Goal: Check status: Check status

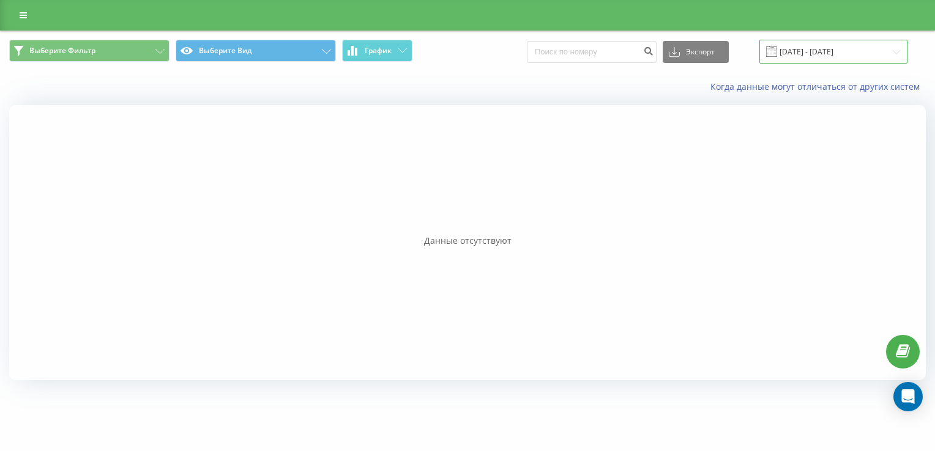
click at [882, 49] on input "16.09.2025 - 16.09.2025" at bounding box center [833, 52] width 148 height 24
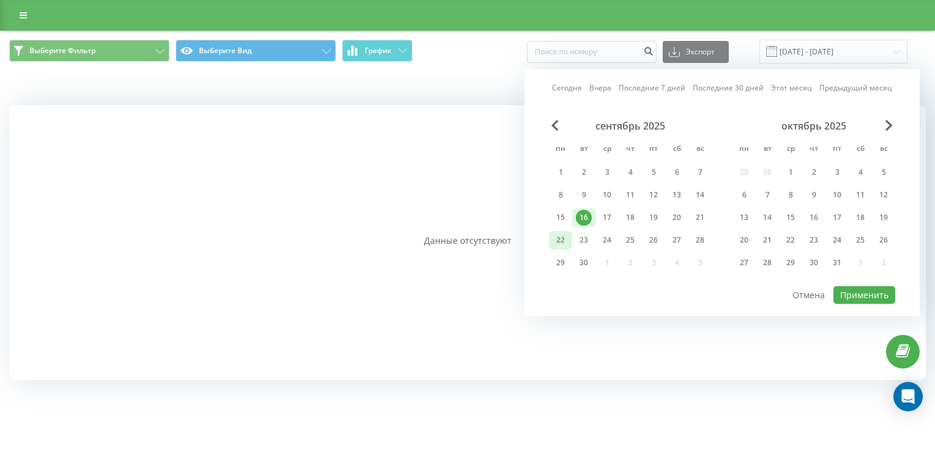
click at [559, 236] on div "22" at bounding box center [560, 240] width 16 height 16
click at [860, 288] on button "Применить" at bounding box center [864, 295] width 62 height 18
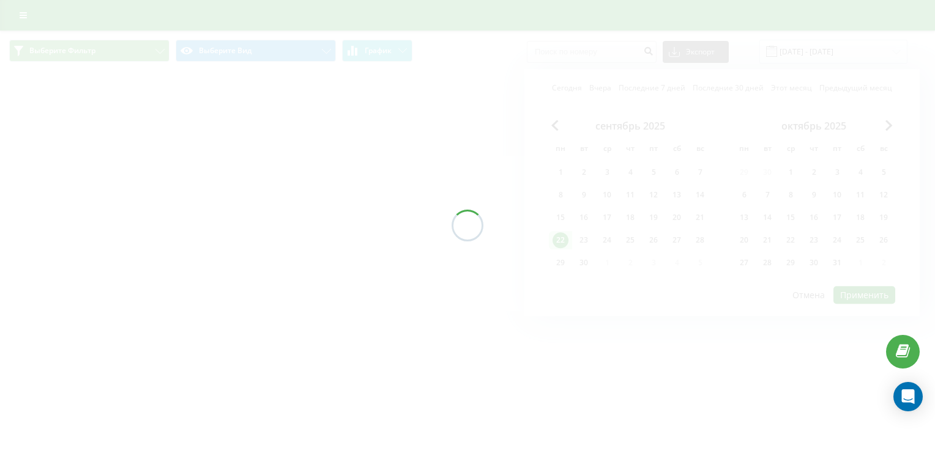
type input "[DATE] - [DATE]"
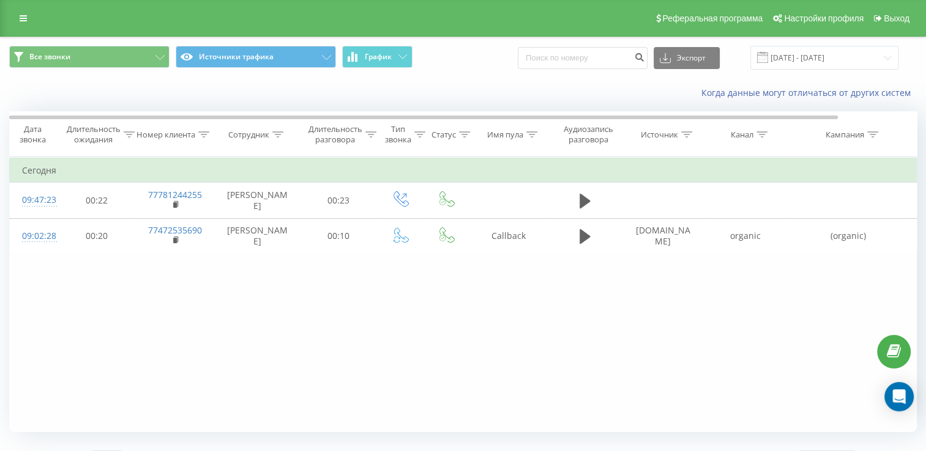
click at [277, 91] on div "Когда данные могут отличаться от других систем" at bounding box center [463, 92] width 924 height 29
click at [210, 322] on div "Фильтровать по условию Равно Отмена OK Фильтровать по условию Содержит Отмена O…" at bounding box center [462, 294] width 907 height 275
